Goal: Transaction & Acquisition: Register for event/course

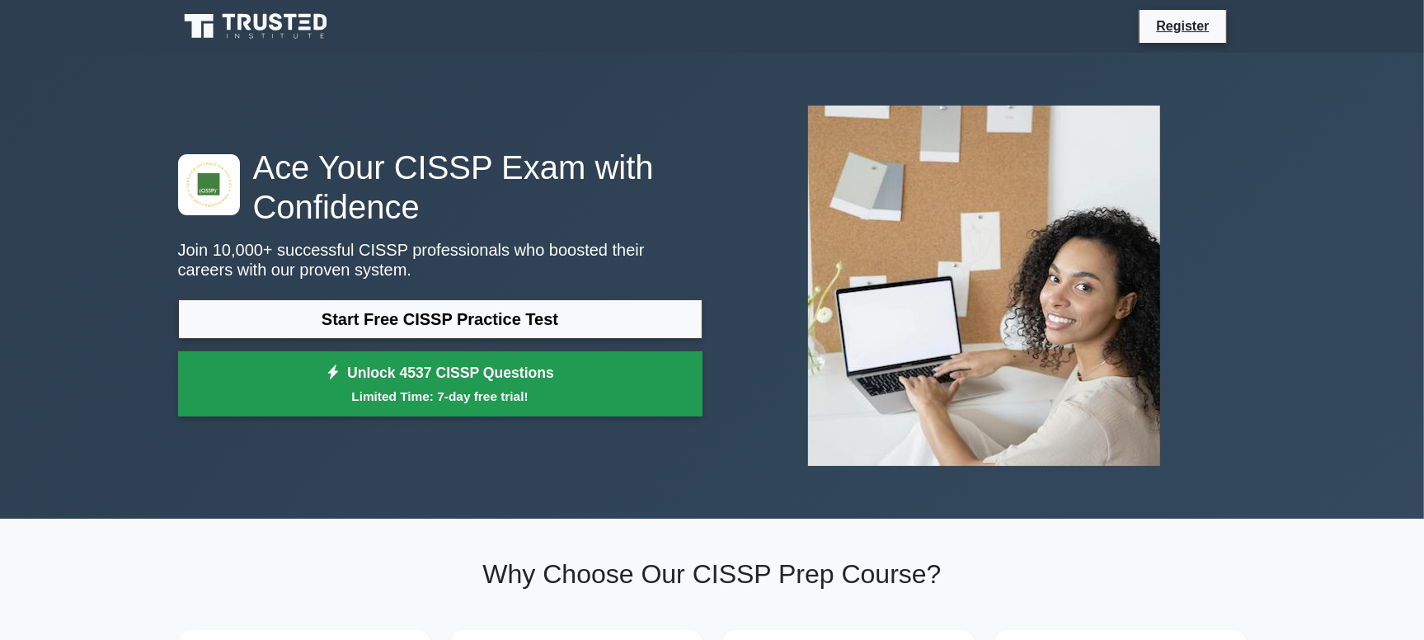
click at [482, 370] on link "Unlock 4537 CISSP Questions Limited Time: 7-day free trial!" at bounding box center [440, 384] width 524 height 66
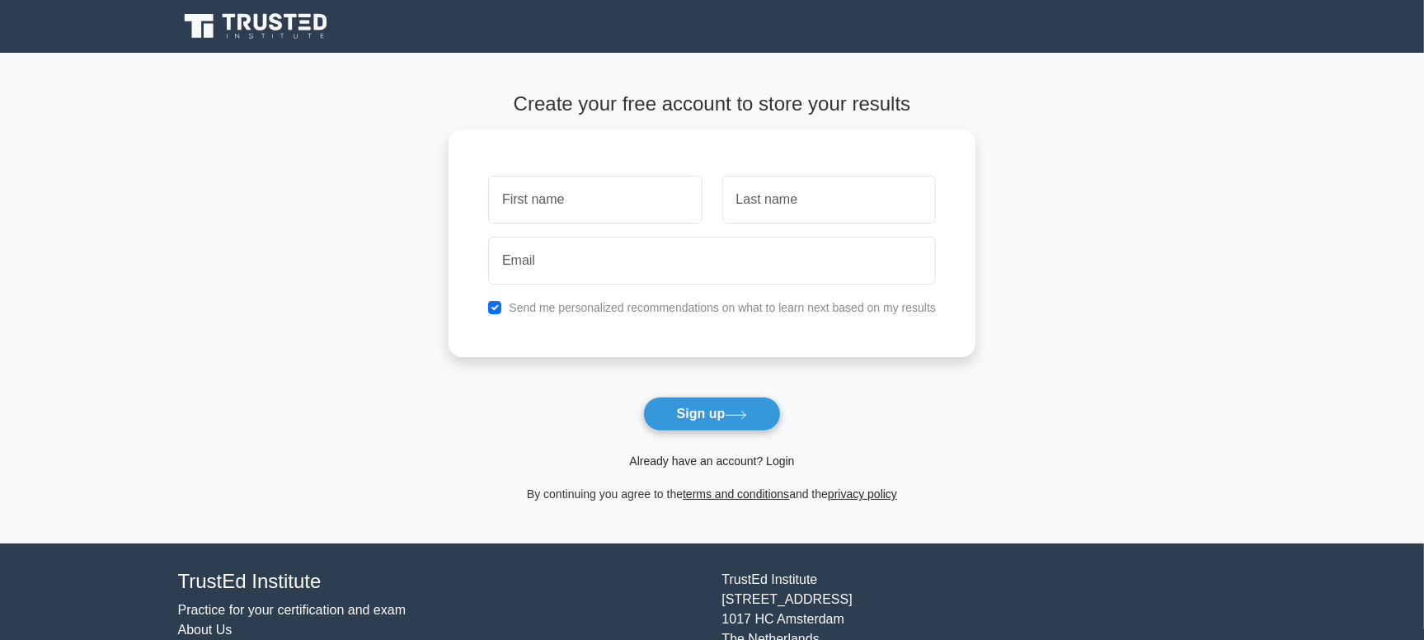
click at [737, 459] on link "Already have an account? Login" at bounding box center [711, 460] width 165 height 13
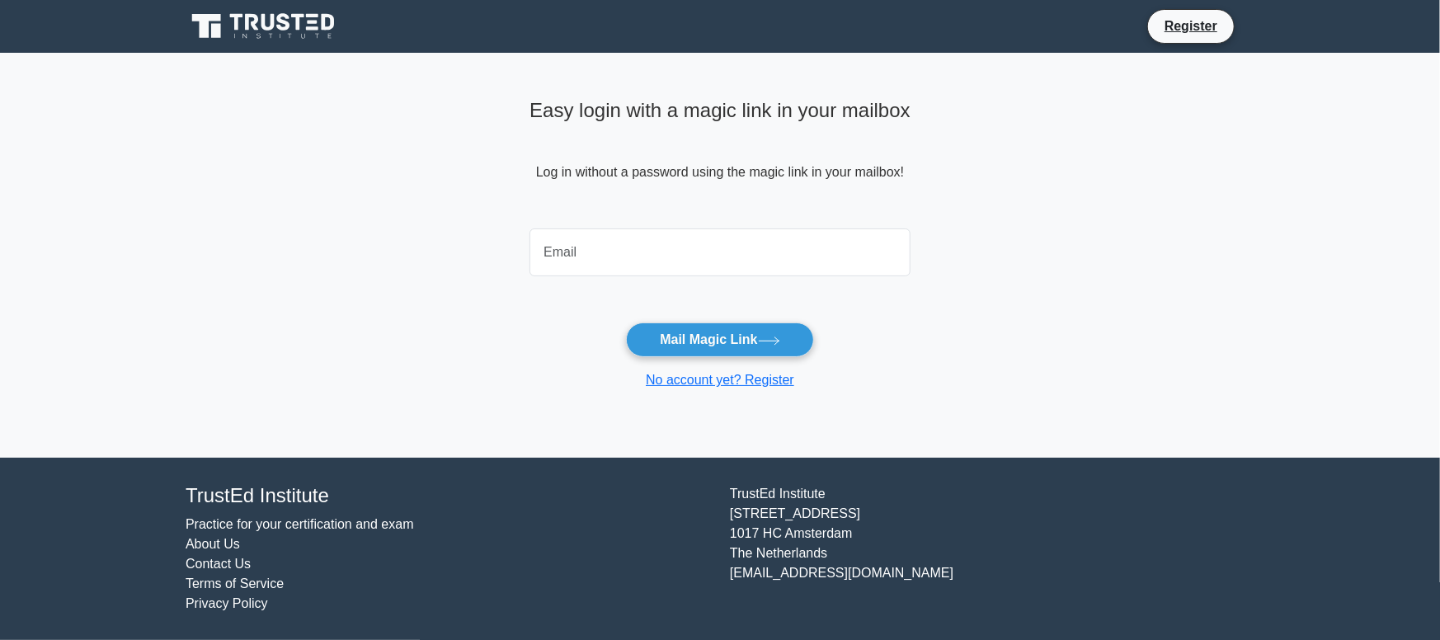
click at [590, 240] on input "email" at bounding box center [719, 252] width 381 height 48
click at [622, 252] on input "email" at bounding box center [719, 252] width 381 height 48
type input "[EMAIL_ADDRESS][DOMAIN_NAME]"
click at [699, 335] on button "Mail Magic Link" at bounding box center [719, 339] width 187 height 35
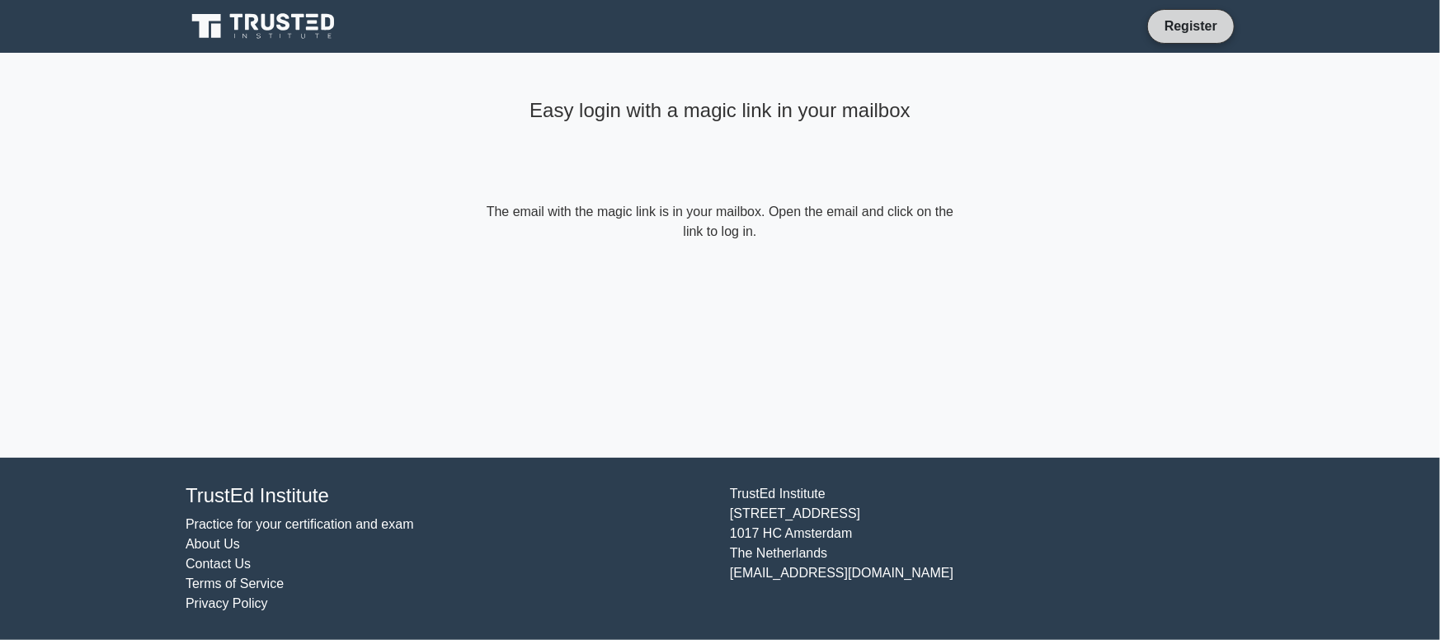
click at [1191, 31] on link "Register" at bounding box center [1191, 26] width 73 height 21
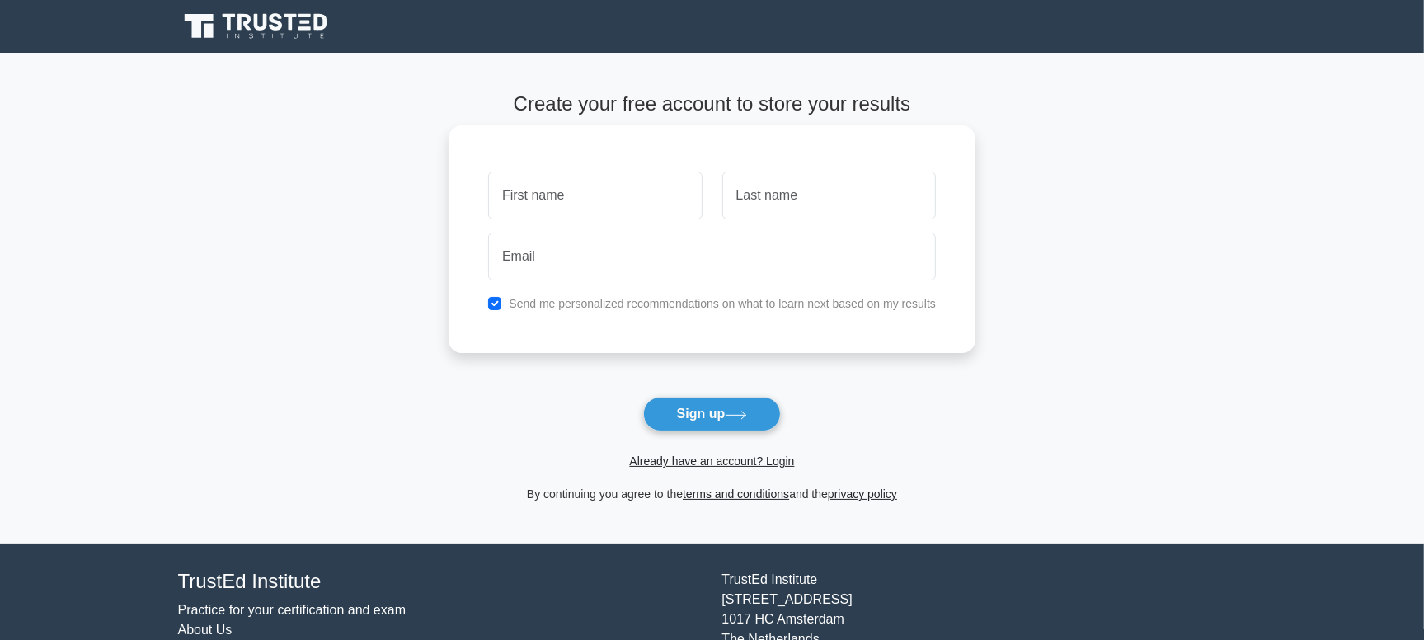
click at [633, 194] on input "text" at bounding box center [595, 196] width 214 height 48
type input "Sus"
click at [769, 195] on input "text" at bounding box center [829, 196] width 214 height 48
type input "P"
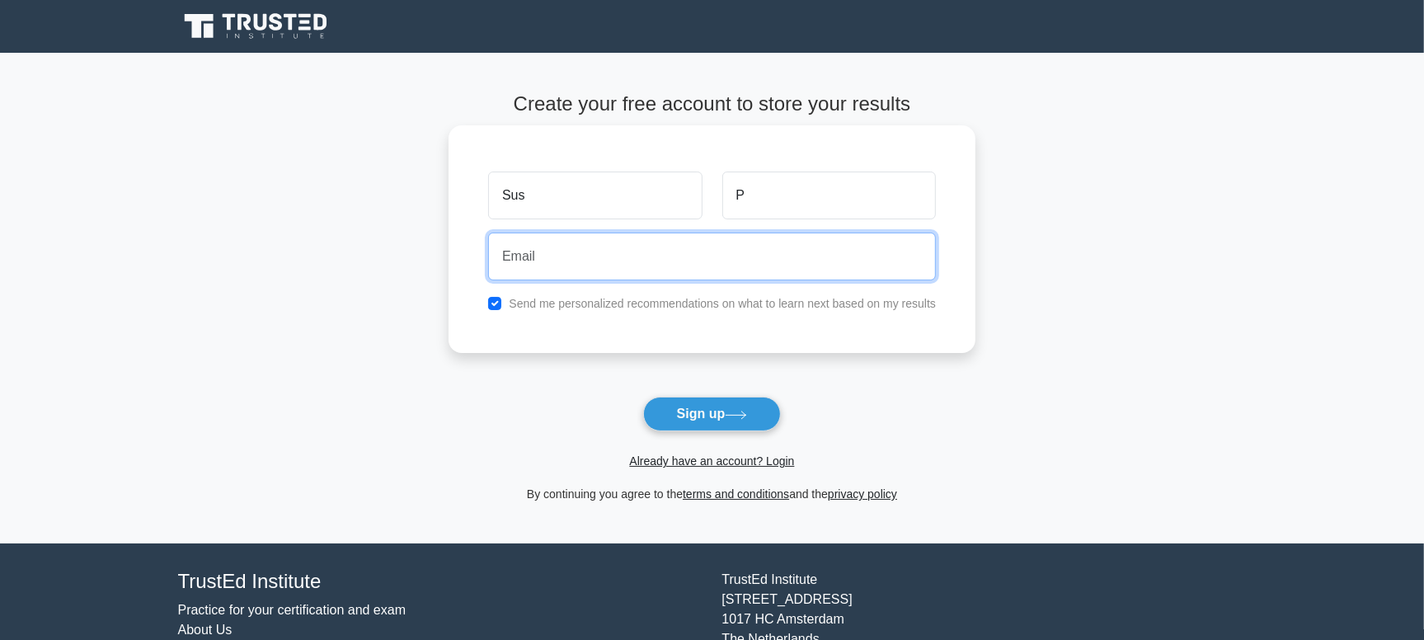
click at [684, 268] on input "email" at bounding box center [712, 257] width 448 height 48
type input "[EMAIL_ADDRESS][DOMAIN_NAME]"
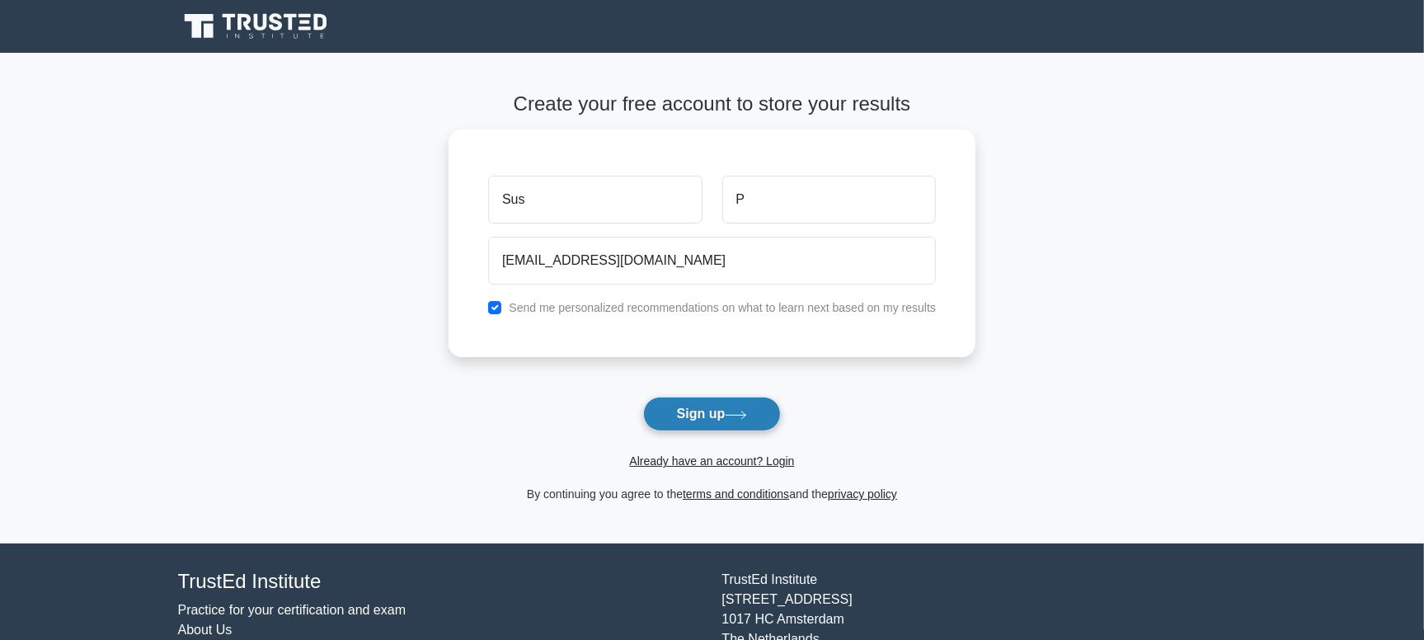
click at [701, 412] on button "Sign up" at bounding box center [712, 414] width 139 height 35
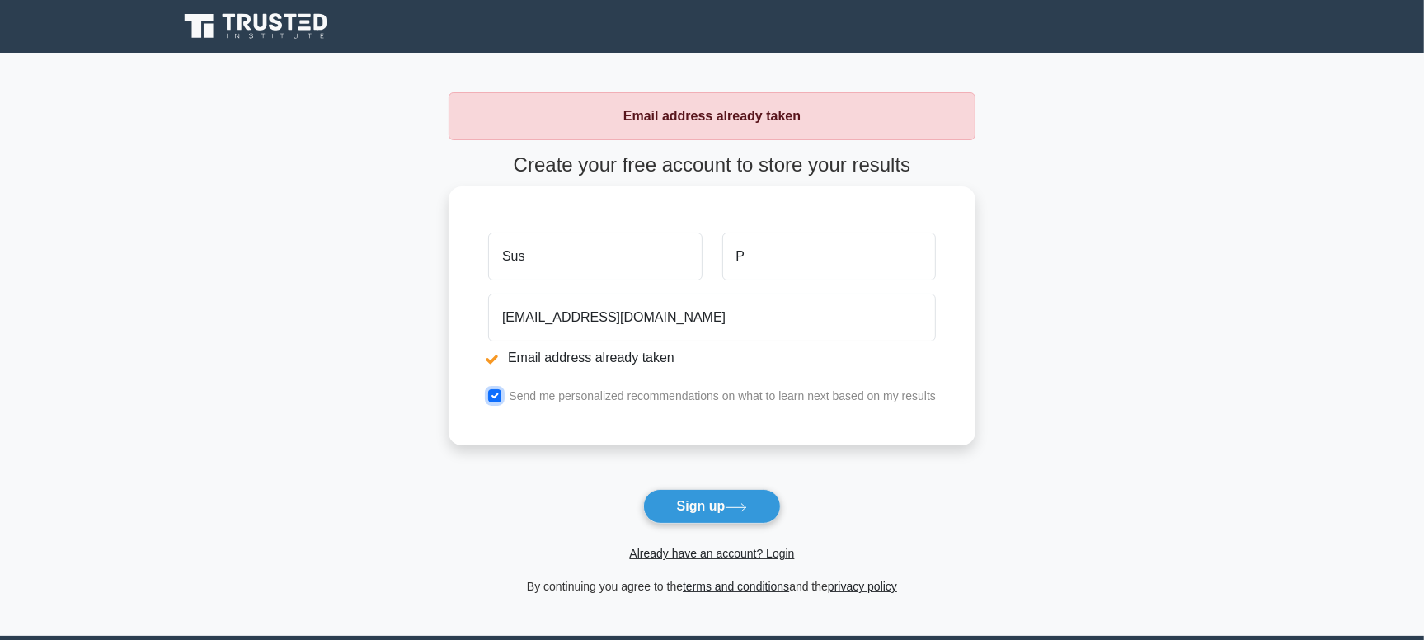
click at [494, 392] on input "checkbox" at bounding box center [494, 395] width 13 height 13
checkbox input "false"
click at [704, 506] on button "Sign up" at bounding box center [712, 506] width 139 height 35
click at [788, 553] on link "Already have an account? Login" at bounding box center [711, 553] width 165 height 13
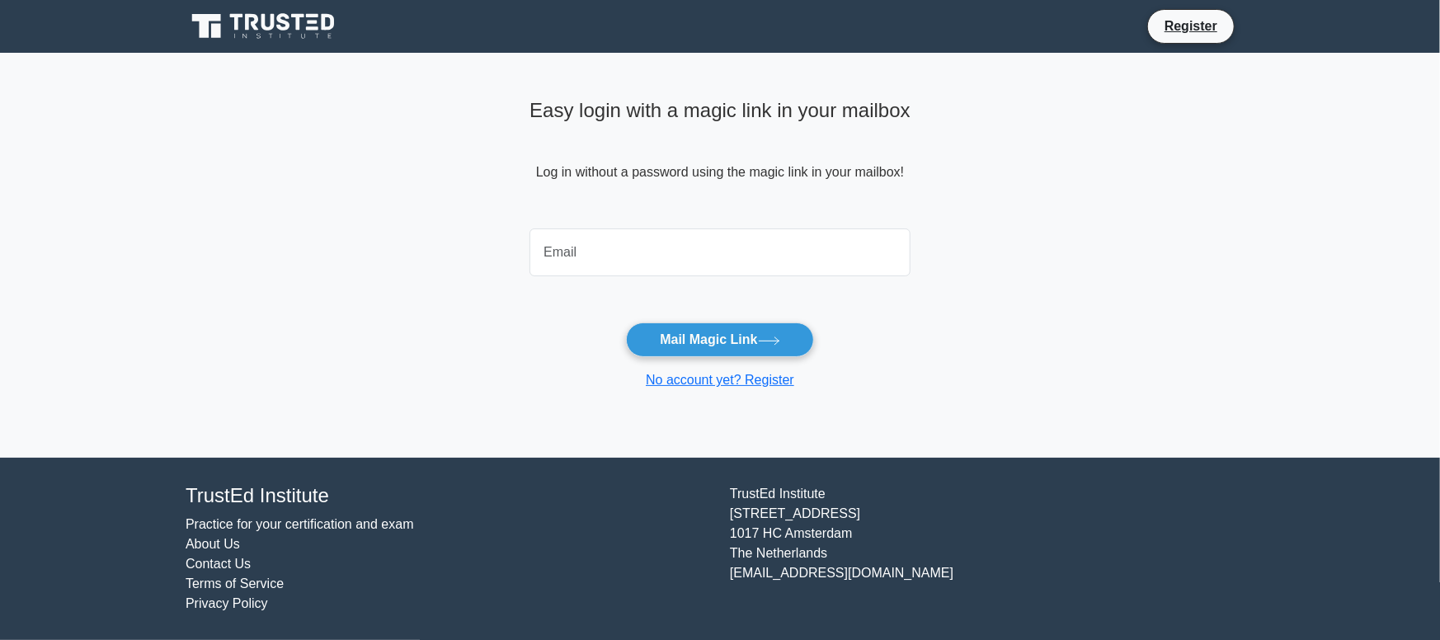
click at [745, 240] on input "email" at bounding box center [719, 252] width 381 height 48
type input "[EMAIL_ADDRESS][DOMAIN_NAME]"
click at [708, 327] on button "Mail Magic Link" at bounding box center [719, 339] width 187 height 35
